Goal: Task Accomplishment & Management: Use online tool/utility

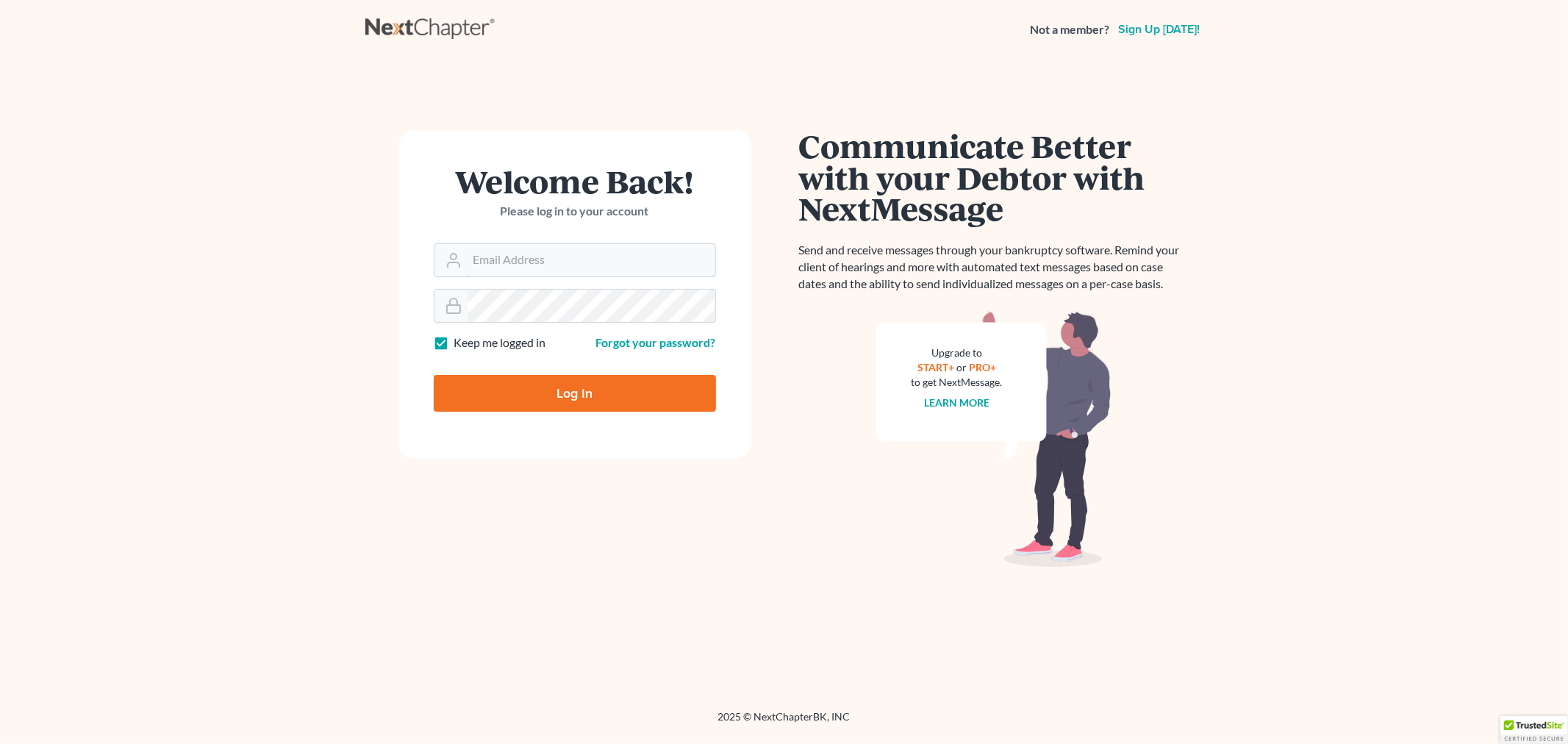
type input "[PERSON_NAME][EMAIL_ADDRESS][DOMAIN_NAME]"
click at [564, 397] on input "Log In" at bounding box center [575, 393] width 282 height 36
type input "Thinking..."
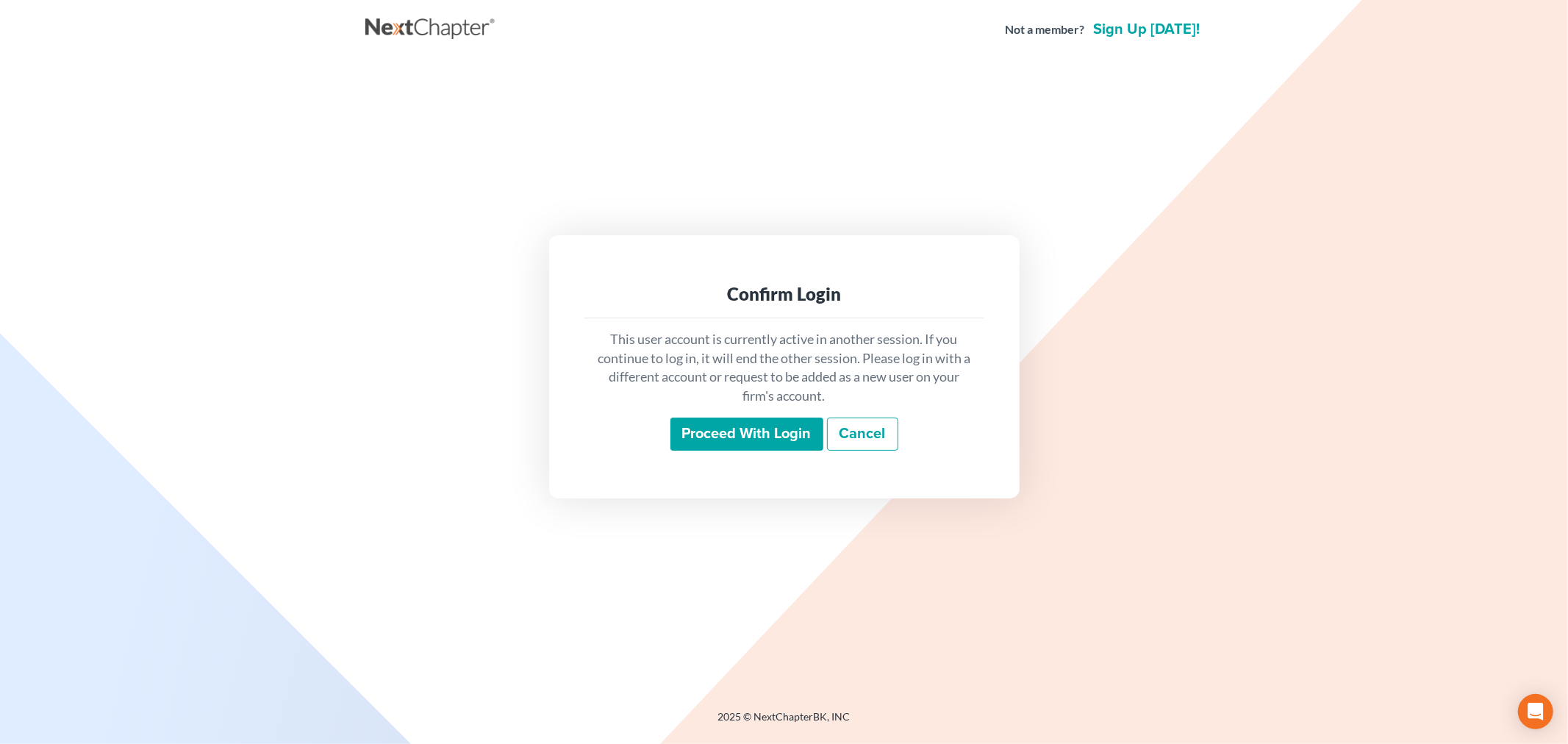
click at [753, 434] on input "Proceed with login" at bounding box center [747, 435] width 153 height 34
